Goal: Task Accomplishment & Management: Manage account settings

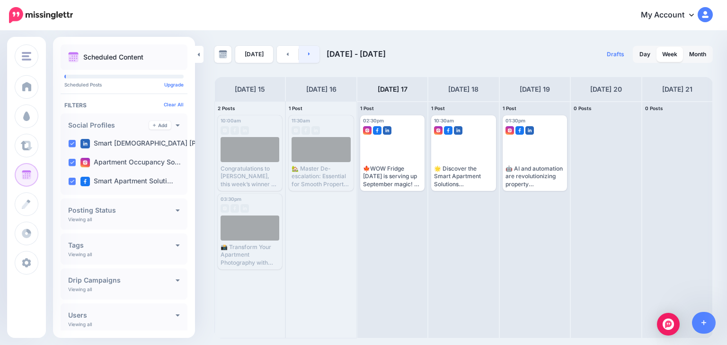
click at [302, 51] on link at bounding box center [309, 54] width 21 height 17
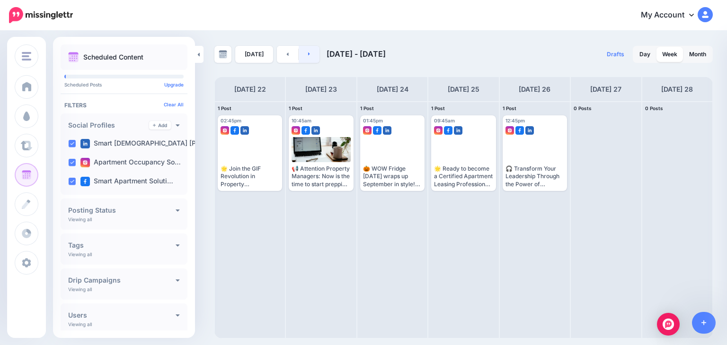
click at [308, 55] on icon at bounding box center [309, 54] width 2 height 6
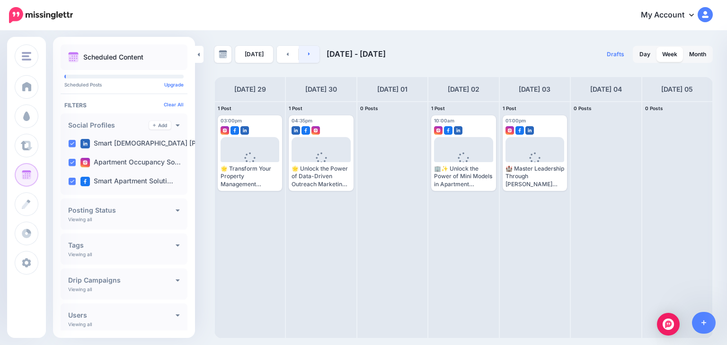
click at [312, 53] on link at bounding box center [309, 54] width 21 height 17
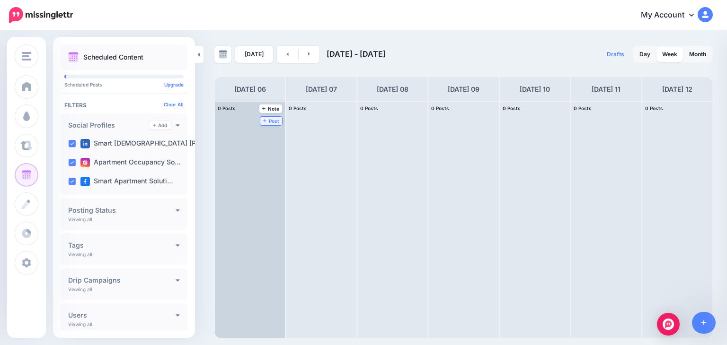
click at [260, 117] on link "Post" at bounding box center [271, 121] width 22 height 9
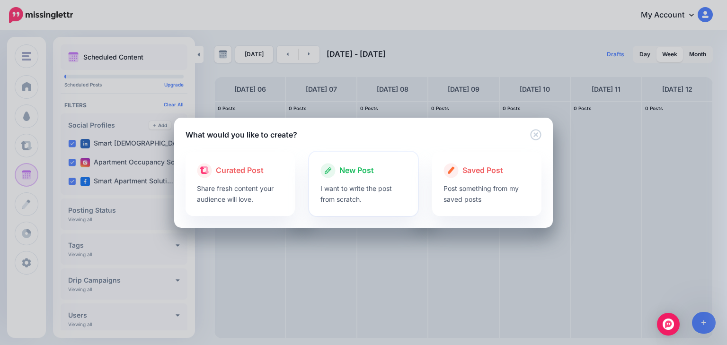
click at [356, 186] on p "I want to write the post from scratch." at bounding box center [363, 194] width 87 height 22
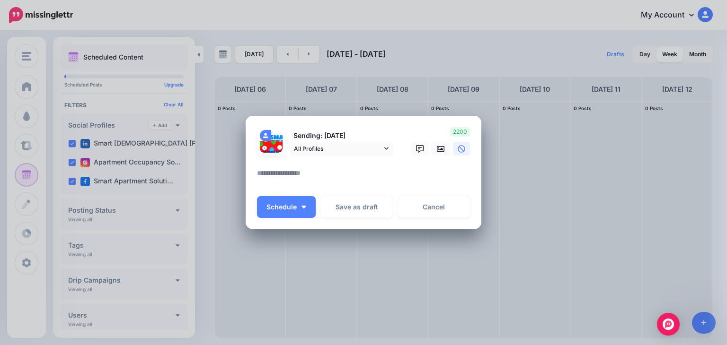
click at [305, 177] on textarea at bounding box center [366, 177] width 218 height 18
paste textarea "**********"
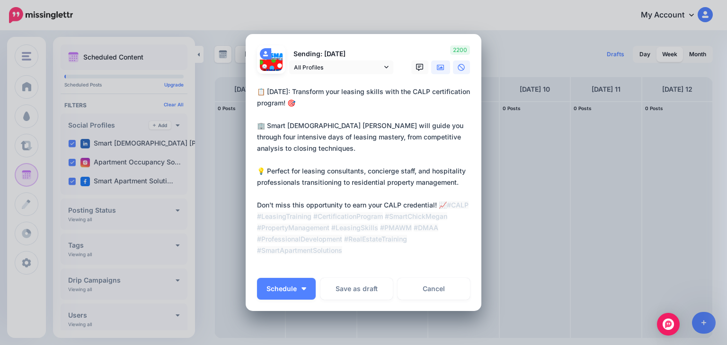
type textarea "**********"
click at [438, 67] on icon at bounding box center [441, 67] width 8 height 6
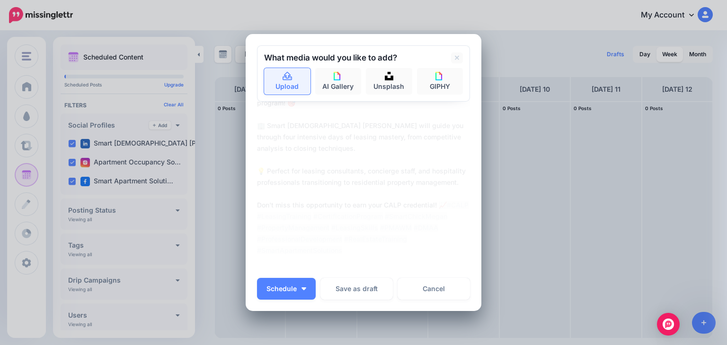
click at [286, 81] on link "Upload" at bounding box center [287, 81] width 46 height 27
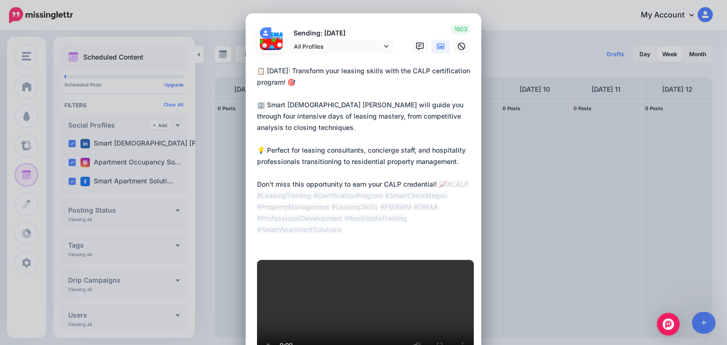
click at [344, 87] on textarea "**********" at bounding box center [366, 156] width 218 height 182
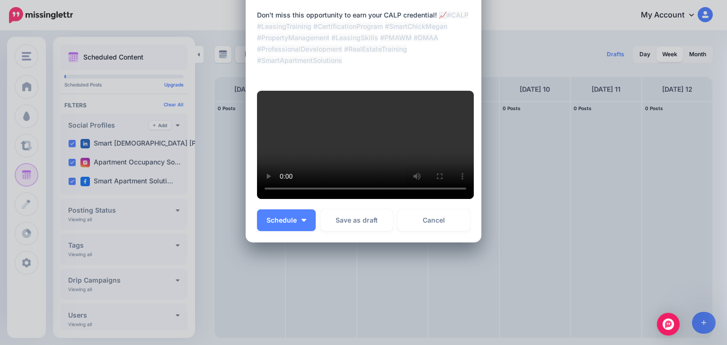
scroll to position [277, 0]
click at [273, 225] on button "Schedule" at bounding box center [286, 221] width 59 height 22
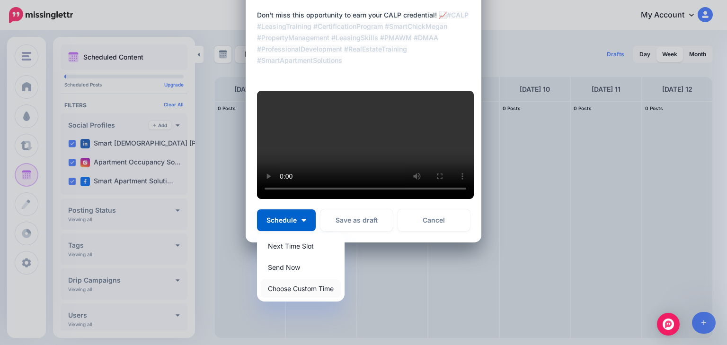
click at [285, 285] on link "Choose Custom Time" at bounding box center [301, 289] width 80 height 18
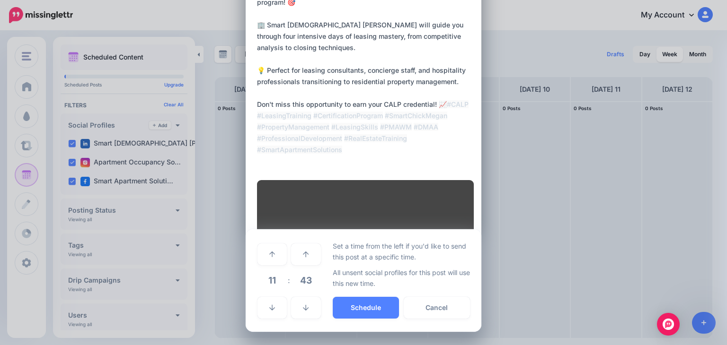
scroll to position [187, 0]
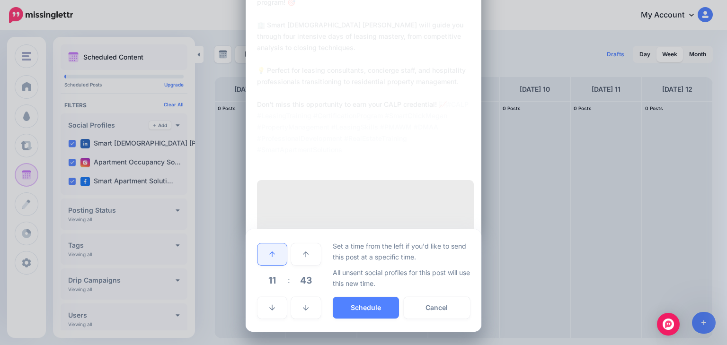
click at [263, 250] on link at bounding box center [271, 255] width 29 height 22
click at [295, 305] on link at bounding box center [305, 308] width 29 height 22
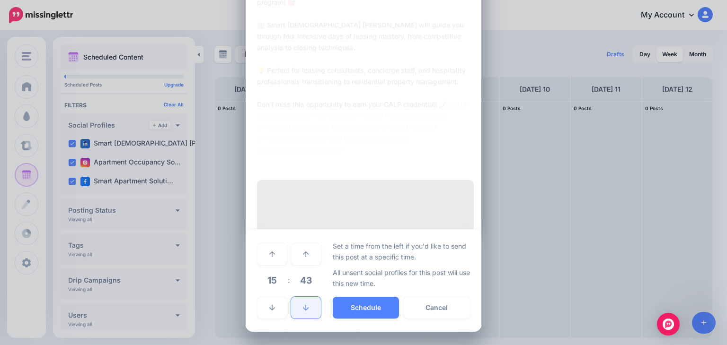
click at [295, 305] on link at bounding box center [305, 308] width 29 height 22
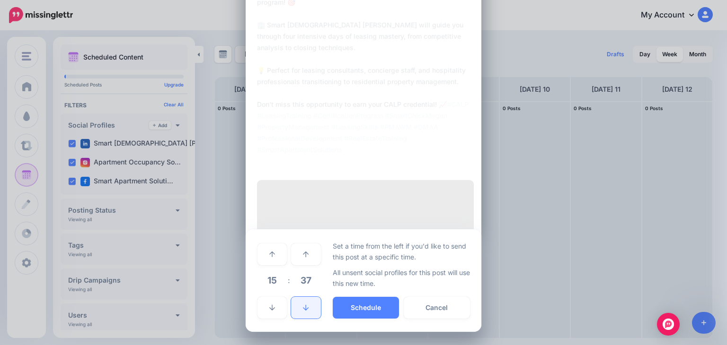
click at [295, 304] on link at bounding box center [305, 308] width 29 height 22
click at [294, 303] on link at bounding box center [305, 308] width 29 height 22
click at [294, 302] on link at bounding box center [305, 308] width 29 height 22
click at [294, 301] on link at bounding box center [305, 308] width 29 height 22
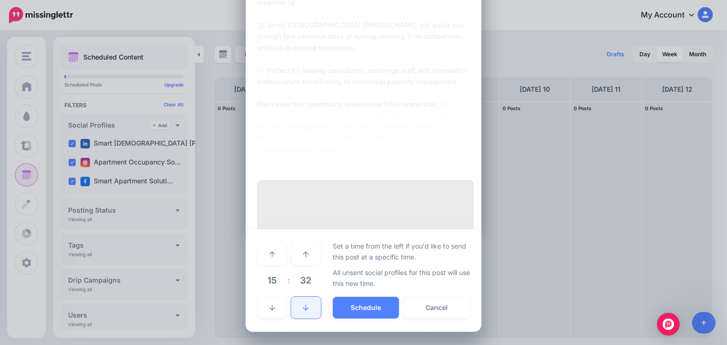
click at [294, 301] on link at bounding box center [305, 308] width 29 height 22
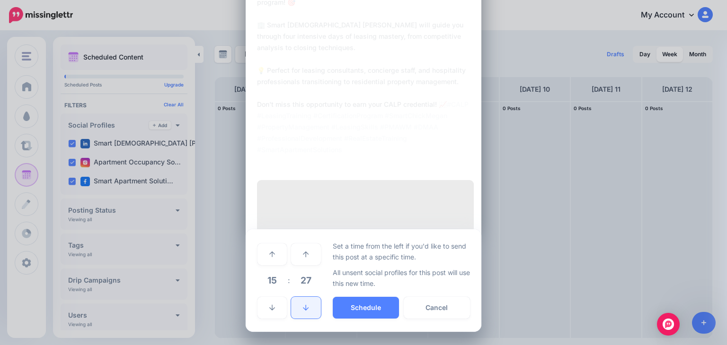
click at [294, 300] on link at bounding box center [305, 308] width 29 height 22
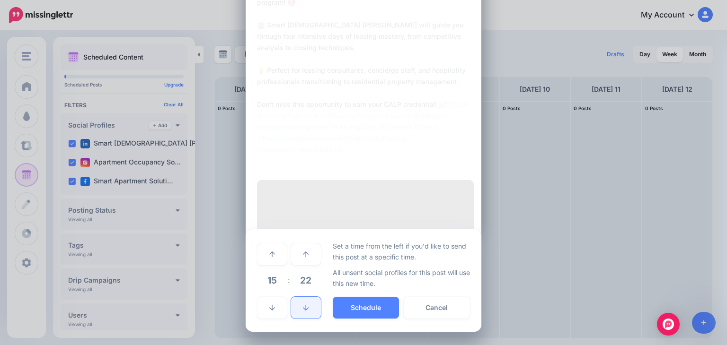
click at [294, 300] on link at bounding box center [305, 308] width 29 height 22
click at [294, 299] on link at bounding box center [305, 308] width 29 height 22
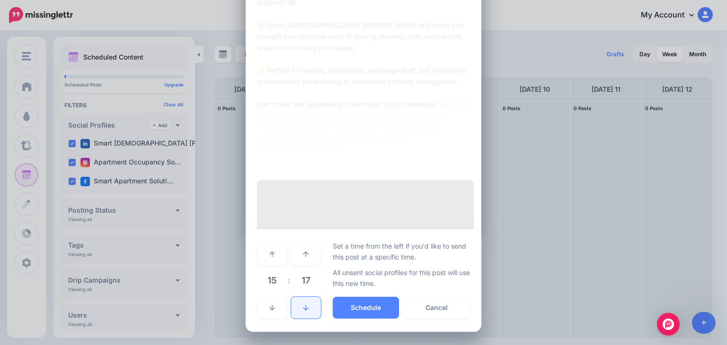
click at [294, 299] on link at bounding box center [305, 308] width 29 height 22
click at [358, 306] on button "Schedule" at bounding box center [366, 308] width 66 height 22
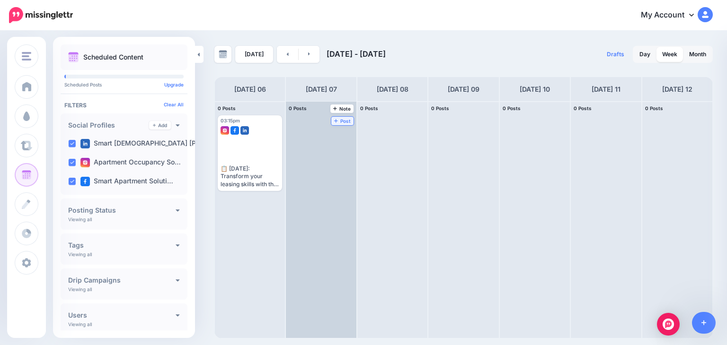
click at [334, 119] on span "Post" at bounding box center [342, 121] width 17 height 5
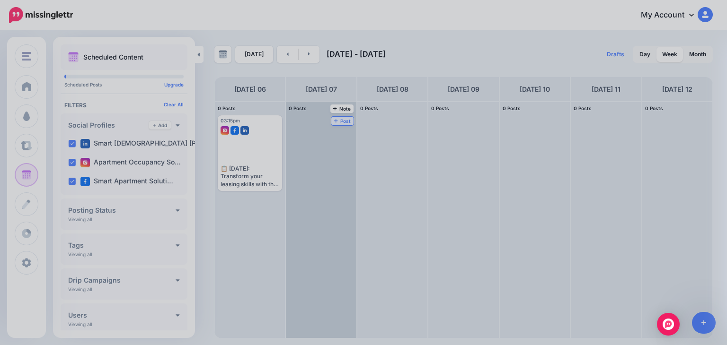
scroll to position [0, 0]
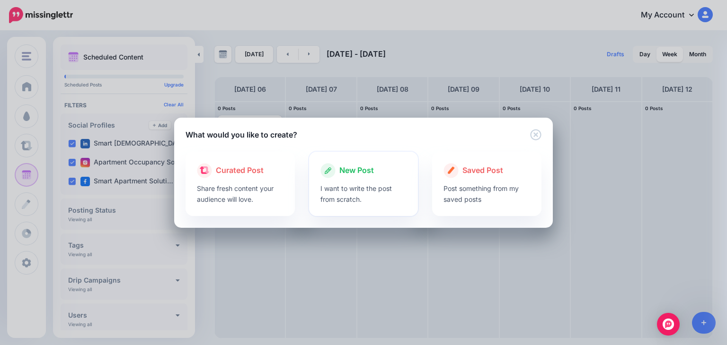
click at [360, 189] on p "I want to write the post from scratch." at bounding box center [363, 194] width 87 height 22
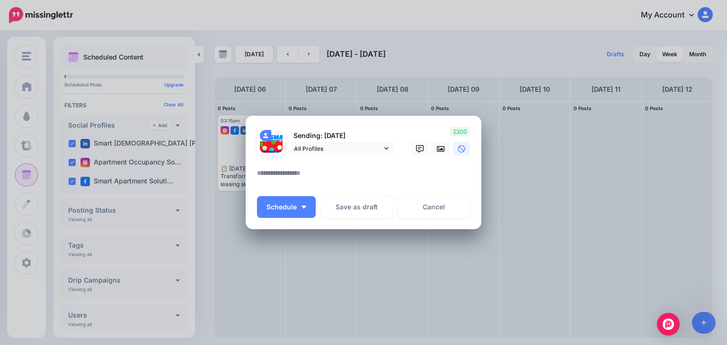
click at [350, 174] on textarea at bounding box center [366, 177] width 218 height 18
paste textarea "**********"
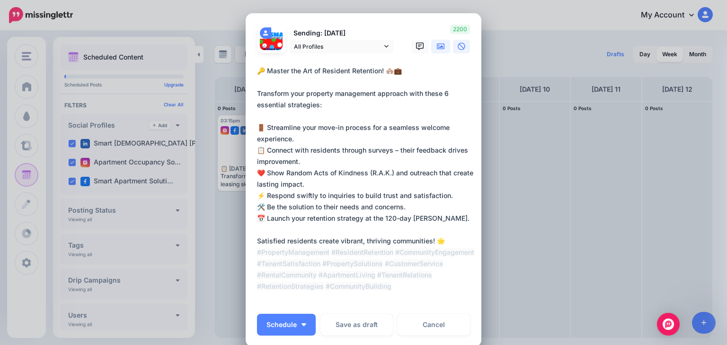
type textarea "**********"
click at [437, 46] on icon at bounding box center [441, 47] width 8 height 8
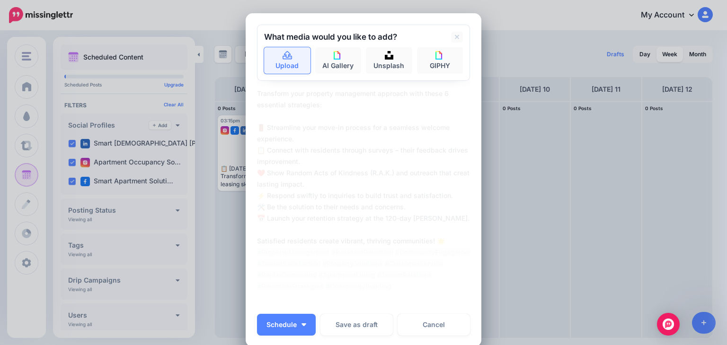
click at [286, 57] on icon at bounding box center [287, 56] width 11 height 9
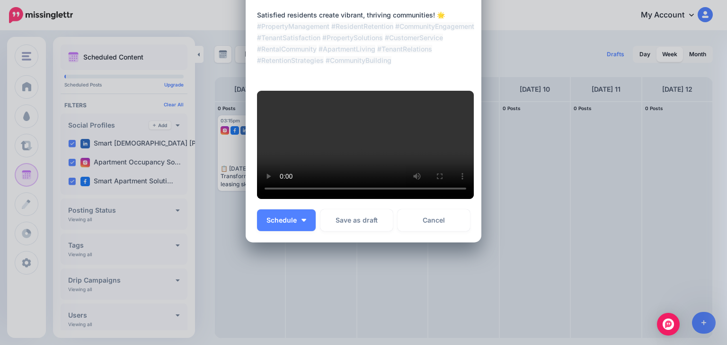
scroll to position [245, 0]
click at [301, 222] on img "button" at bounding box center [303, 220] width 5 height 3
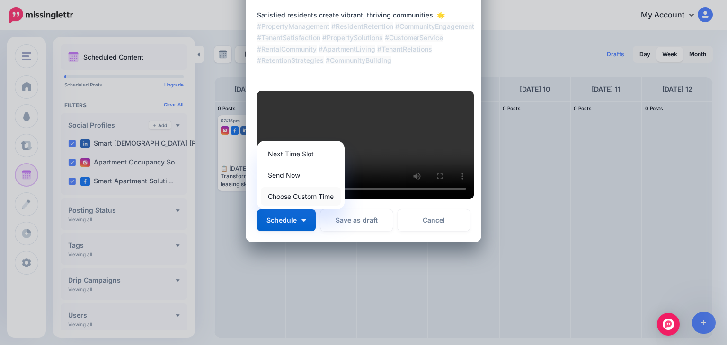
click at [300, 206] on link "Choose Custom Time" at bounding box center [301, 196] width 80 height 18
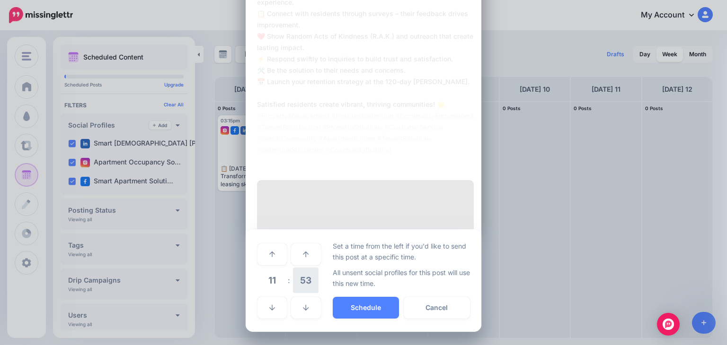
scroll to position [244, 0]
click at [303, 257] on icon at bounding box center [306, 254] width 6 height 7
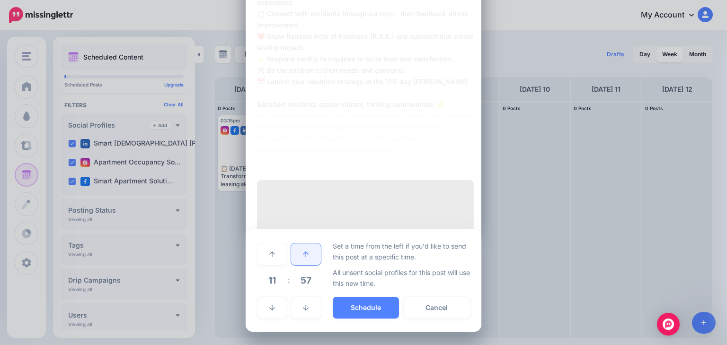
click at [303, 257] on icon at bounding box center [306, 254] width 6 height 7
click at [303, 254] on icon at bounding box center [306, 255] width 6 height 6
click at [303, 254] on icon at bounding box center [306, 254] width 6 height 7
click at [303, 253] on icon at bounding box center [306, 254] width 6 height 7
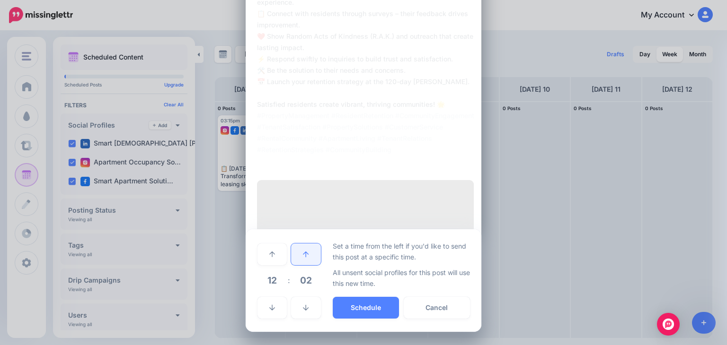
click at [303, 253] on icon at bounding box center [306, 254] width 6 height 7
click at [303, 252] on icon at bounding box center [306, 255] width 6 height 6
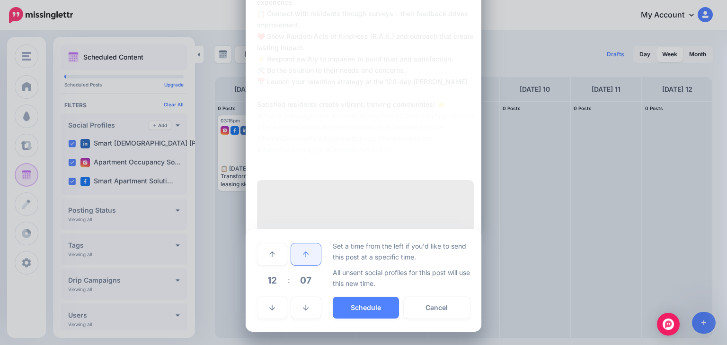
click at [303, 252] on icon at bounding box center [306, 255] width 6 height 6
click at [303, 252] on icon at bounding box center [306, 254] width 6 height 7
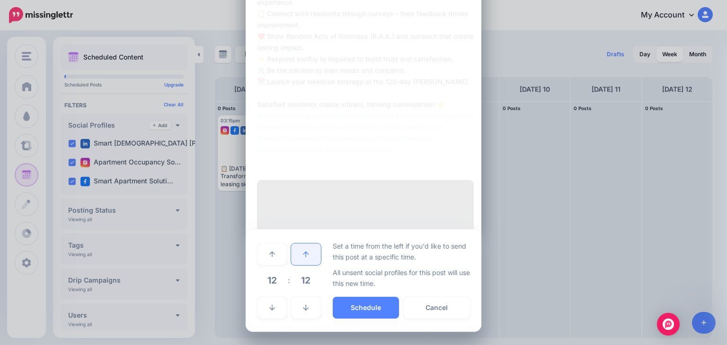
click at [303, 252] on icon at bounding box center [306, 254] width 6 height 7
click at [303, 251] on icon at bounding box center [306, 254] width 6 height 7
click at [269, 307] on icon at bounding box center [272, 308] width 6 height 7
click at [356, 304] on button "Schedule" at bounding box center [366, 308] width 66 height 22
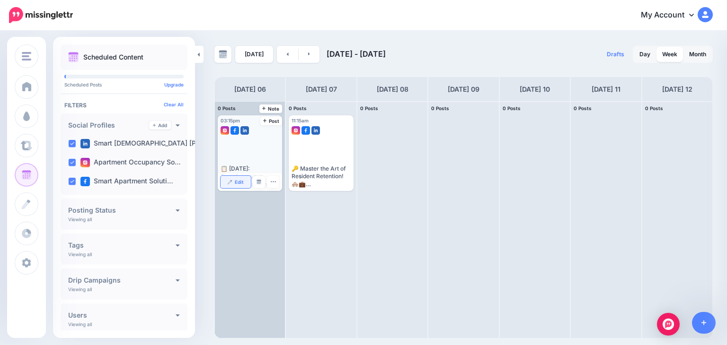
click at [238, 180] on span "Edit" at bounding box center [239, 182] width 9 height 5
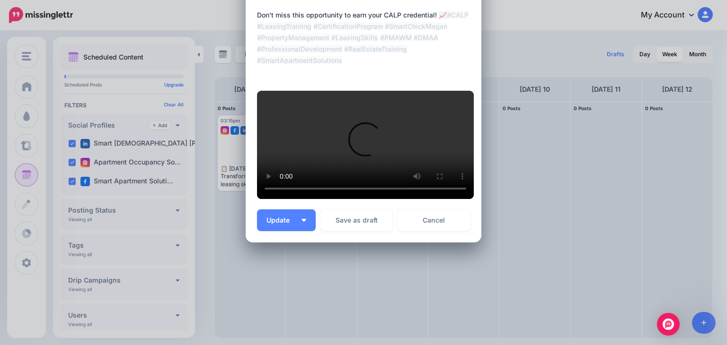
scroll to position [254, 0]
click at [277, 224] on span "Update" at bounding box center [281, 220] width 30 height 7
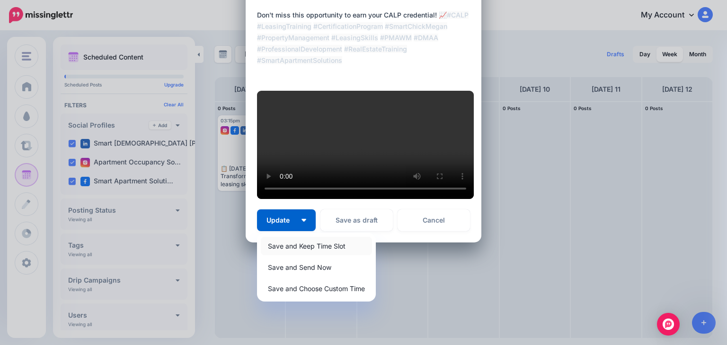
click at [299, 256] on link "Save and Keep Time Slot" at bounding box center [316, 246] width 111 height 18
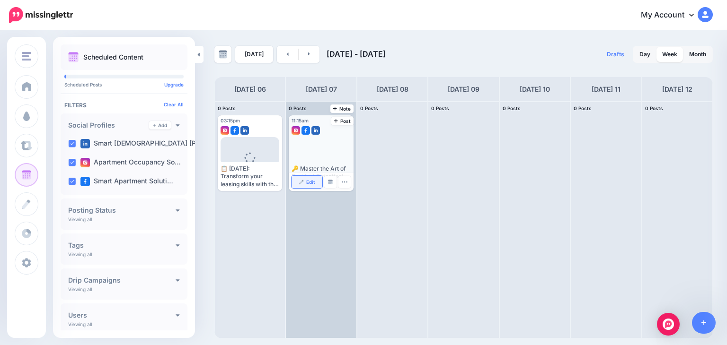
click at [305, 179] on link "Edit" at bounding box center [307, 182] width 30 height 12
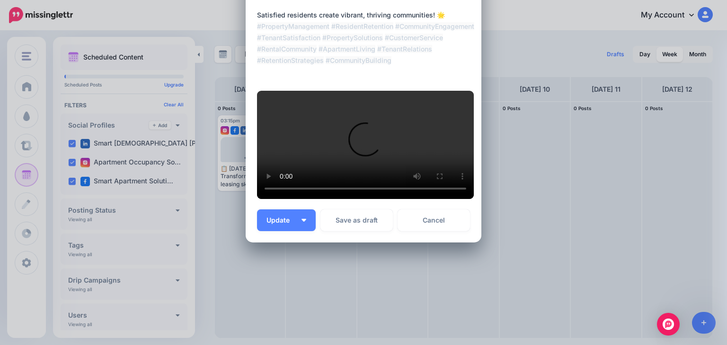
scroll to position [331, 0]
click at [284, 222] on span "Update" at bounding box center [281, 220] width 30 height 7
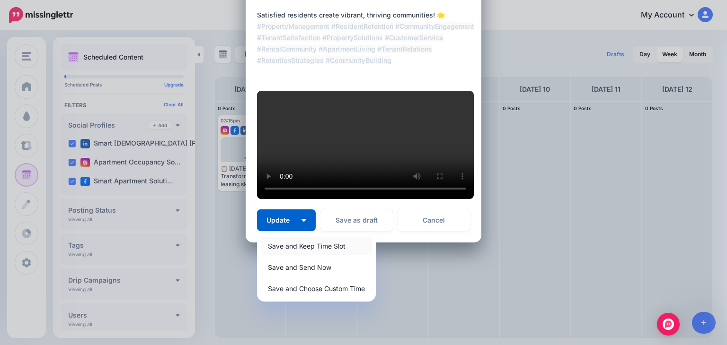
click at [287, 248] on link "Save and Keep Time Slot" at bounding box center [316, 246] width 111 height 18
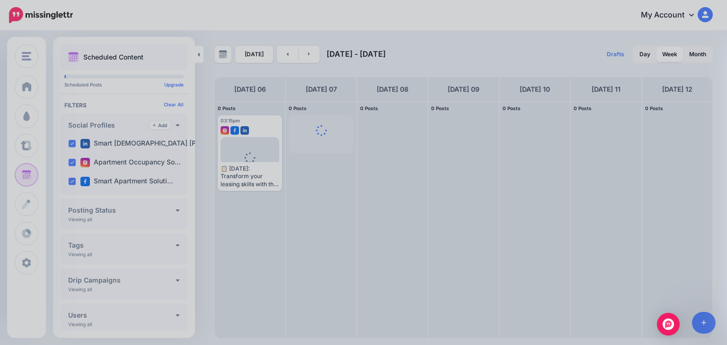
scroll to position [0, 0]
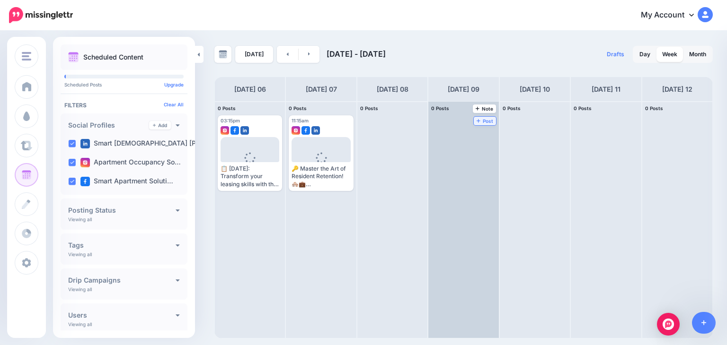
click at [477, 119] on span "Post" at bounding box center [485, 121] width 17 height 5
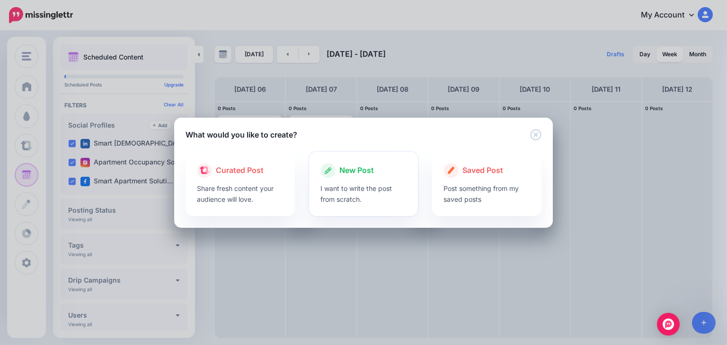
click at [338, 178] on div at bounding box center [363, 180] width 87 height 5
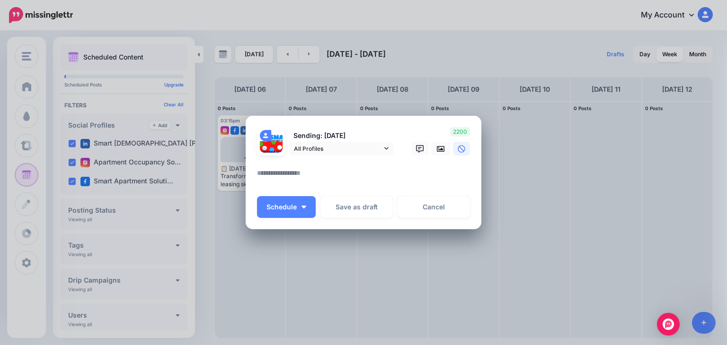
click at [318, 176] on textarea at bounding box center [366, 177] width 218 height 18
paste textarea "**********"
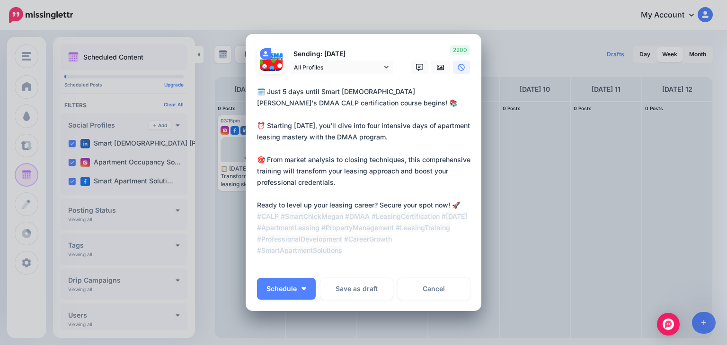
click at [375, 204] on textarea "**********" at bounding box center [366, 177] width 218 height 182
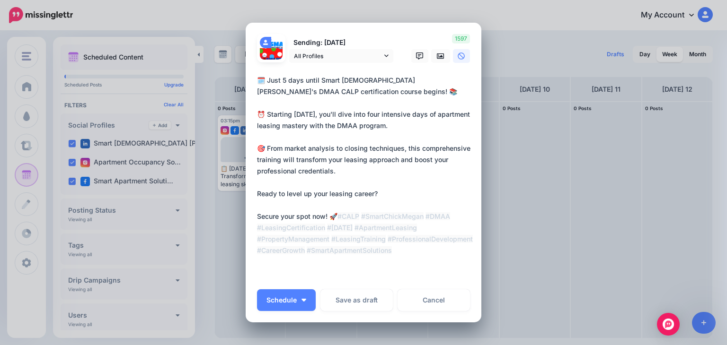
click at [384, 193] on textarea "**********" at bounding box center [366, 177] width 218 height 204
type textarea "**********"
click at [437, 59] on icon at bounding box center [441, 57] width 8 height 8
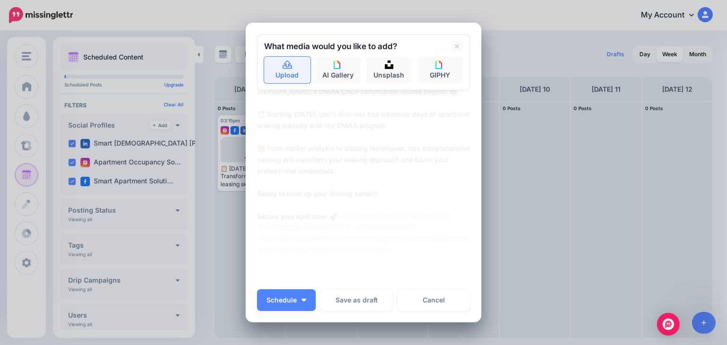
click at [290, 71] on link "Upload" at bounding box center [287, 70] width 46 height 27
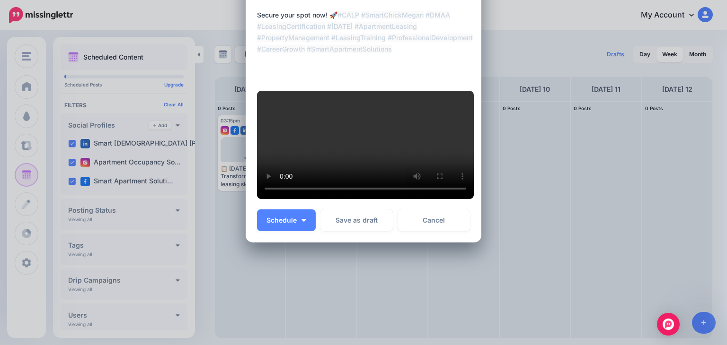
scroll to position [221, 0]
click at [276, 224] on span "Schedule" at bounding box center [281, 220] width 30 height 7
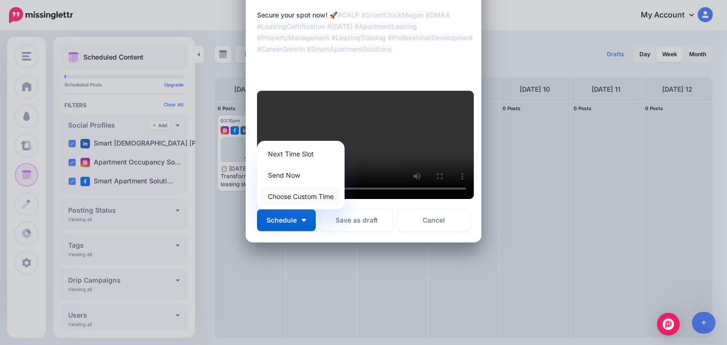
click at [285, 206] on link "Choose Custom Time" at bounding box center [301, 196] width 80 height 18
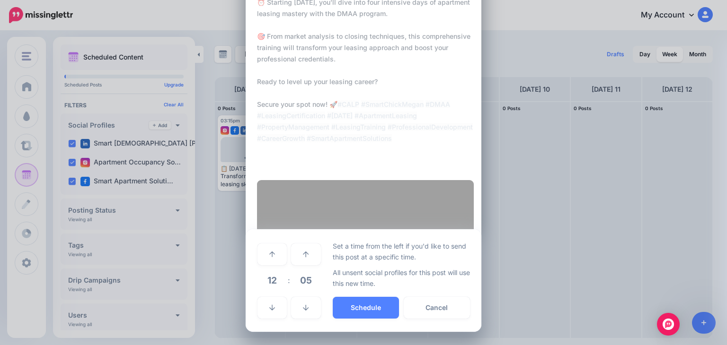
scroll to position [210, 0]
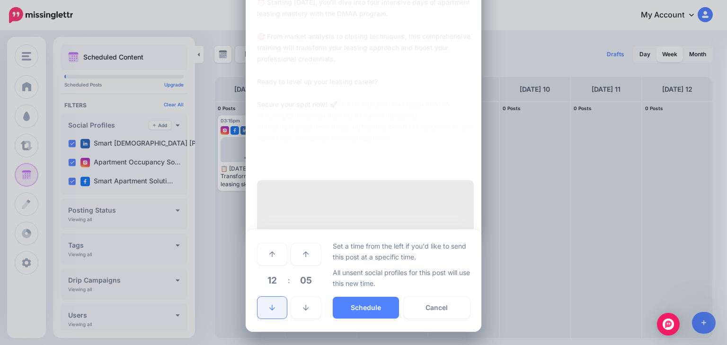
click at [273, 303] on link at bounding box center [271, 308] width 29 height 22
click at [303, 251] on icon at bounding box center [306, 254] width 6 height 7
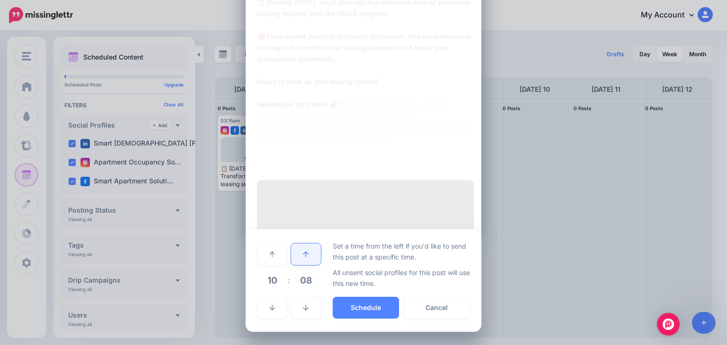
click at [303, 251] on icon at bounding box center [306, 254] width 6 height 7
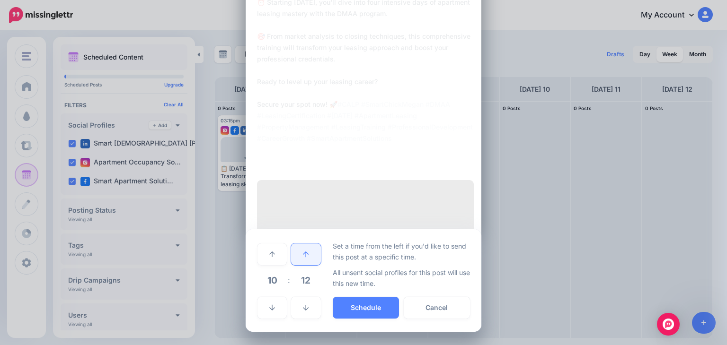
click at [303, 251] on icon at bounding box center [306, 254] width 6 height 7
click at [354, 306] on button "Schedule" at bounding box center [366, 308] width 66 height 22
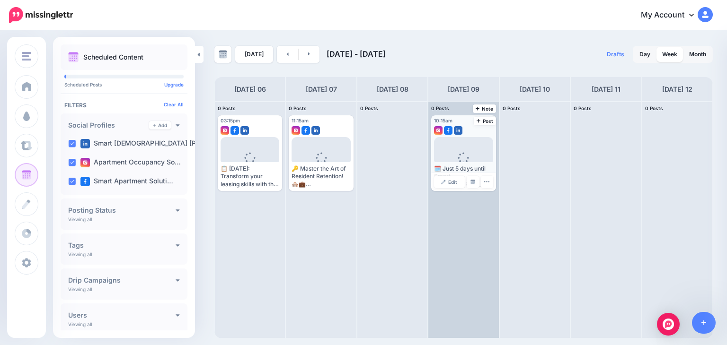
click at [459, 150] on span "Loading" at bounding box center [463, 164] width 59 height 54
click at [448, 184] on link "Edit" at bounding box center [449, 182] width 30 height 12
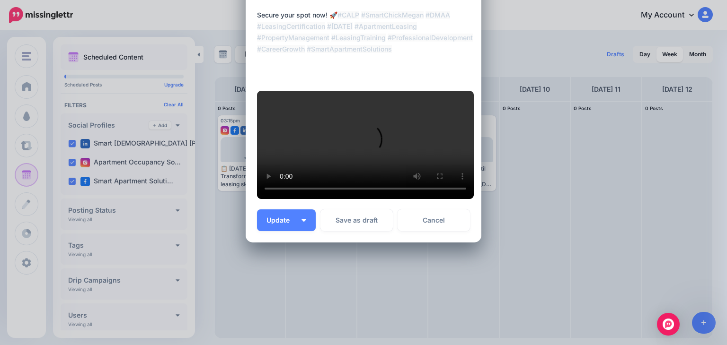
scroll to position [204, 0]
click at [301, 231] on button "Update" at bounding box center [286, 221] width 59 height 22
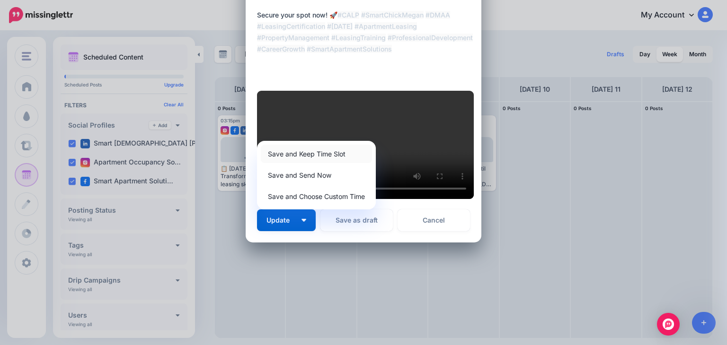
click at [299, 163] on link "Save and Keep Time Slot" at bounding box center [316, 154] width 111 height 18
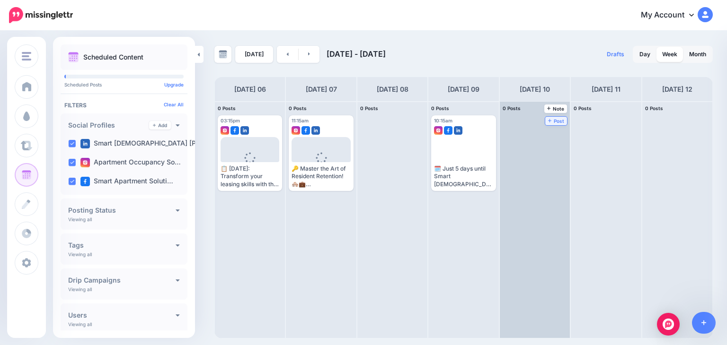
click at [548, 119] on span "Post" at bounding box center [556, 121] width 17 height 5
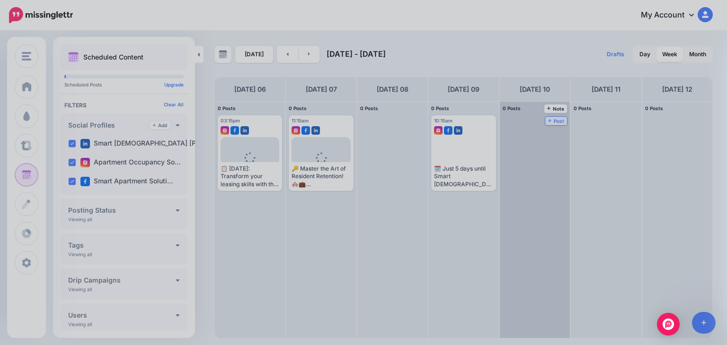
scroll to position [0, 0]
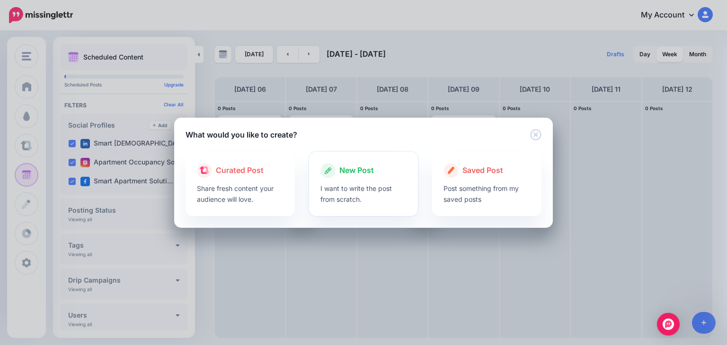
click at [364, 188] on p "I want to write the post from scratch." at bounding box center [363, 194] width 87 height 22
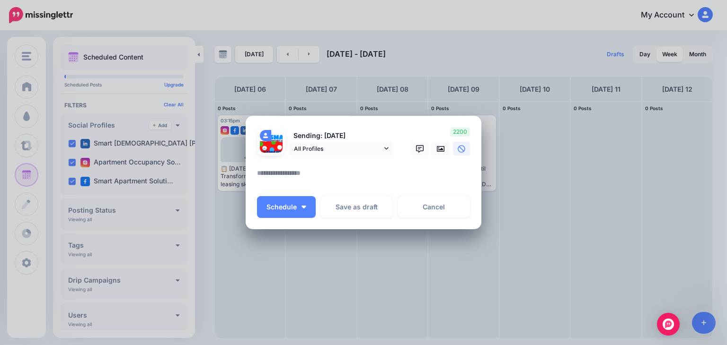
click at [343, 177] on textarea at bounding box center [366, 177] width 218 height 18
paste textarea "**********"
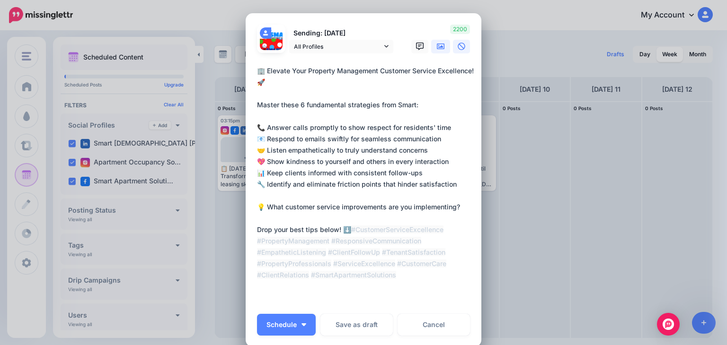
type textarea "**********"
click at [433, 47] on link at bounding box center [440, 47] width 19 height 14
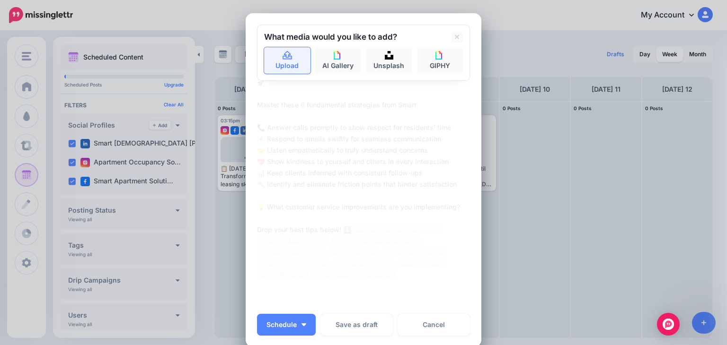
click at [290, 57] on link "Upload" at bounding box center [287, 60] width 46 height 27
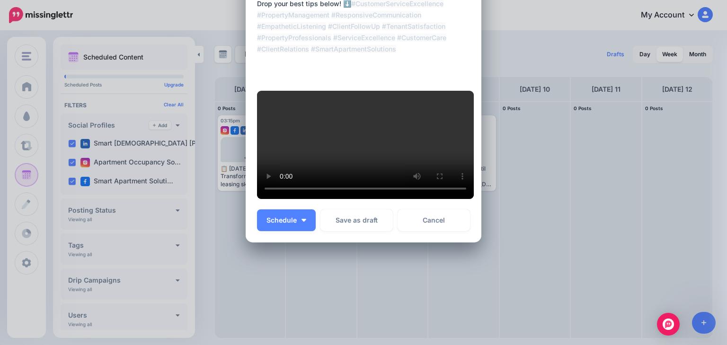
scroll to position [277, 0]
click at [280, 224] on span "Schedule" at bounding box center [281, 220] width 30 height 7
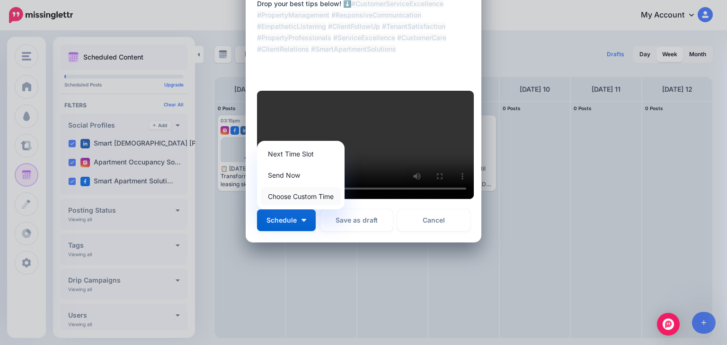
click at [303, 206] on link "Choose Custom Time" at bounding box center [301, 196] width 80 height 18
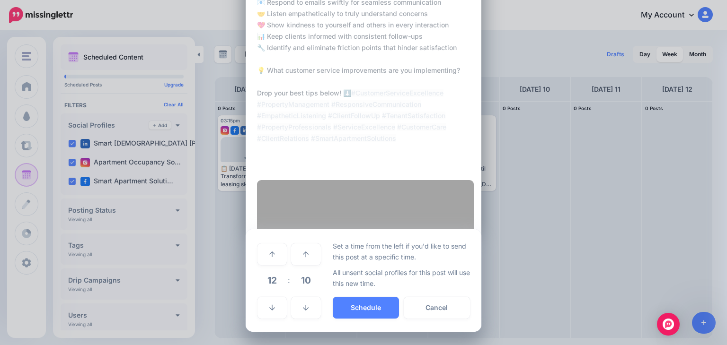
scroll to position [244, 0]
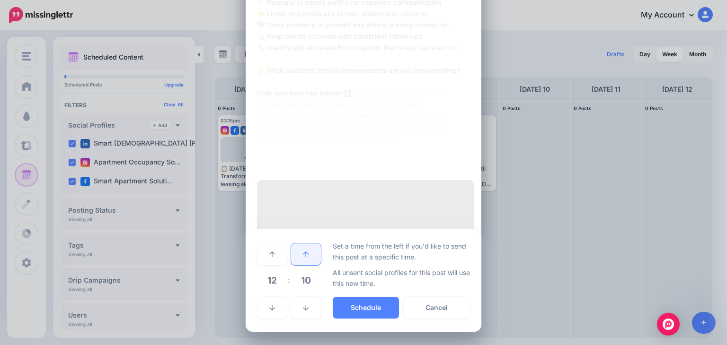
click at [303, 247] on link at bounding box center [305, 255] width 29 height 22
click at [303, 248] on link at bounding box center [305, 255] width 29 height 22
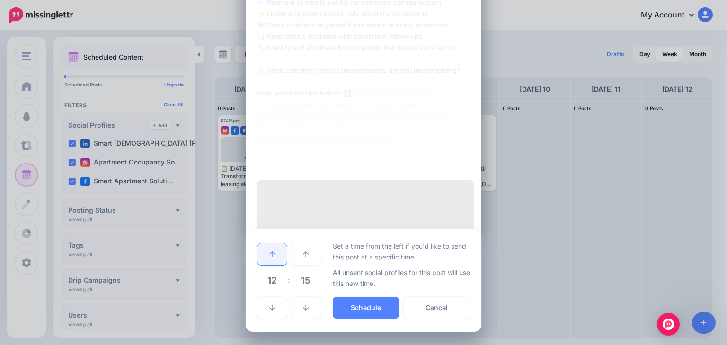
click at [273, 258] on link at bounding box center [271, 255] width 29 height 22
click at [355, 303] on button "Schedule" at bounding box center [366, 308] width 66 height 22
